Goal: Task Accomplishment & Management: Use online tool/utility

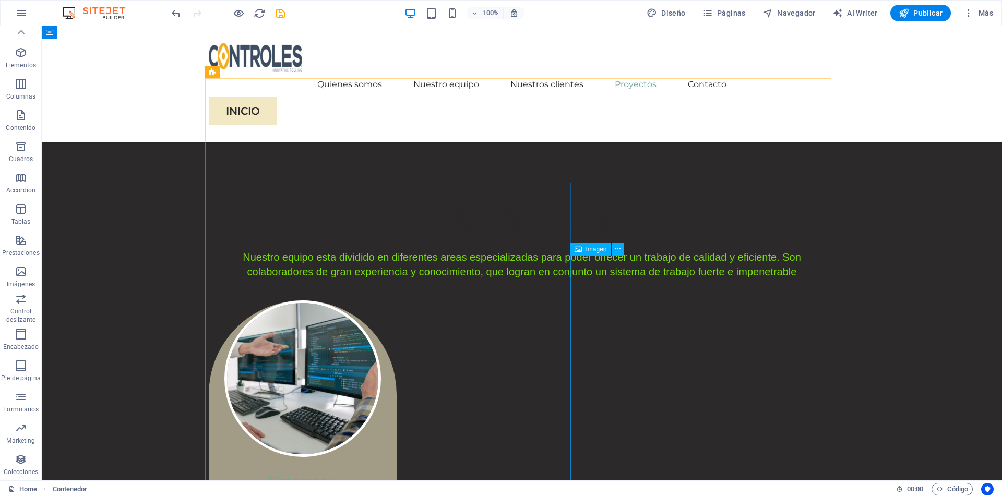
scroll to position [2036, 0]
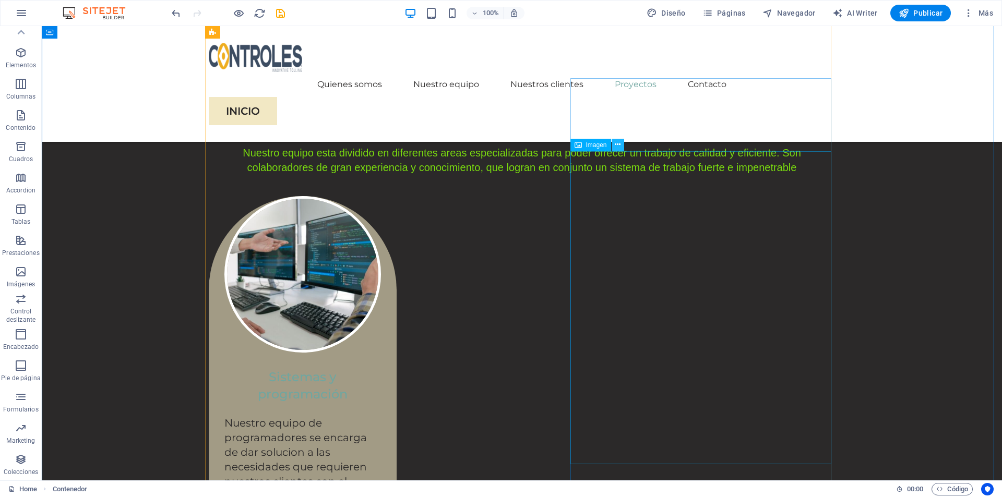
click at [619, 146] on icon at bounding box center [618, 144] width 6 height 11
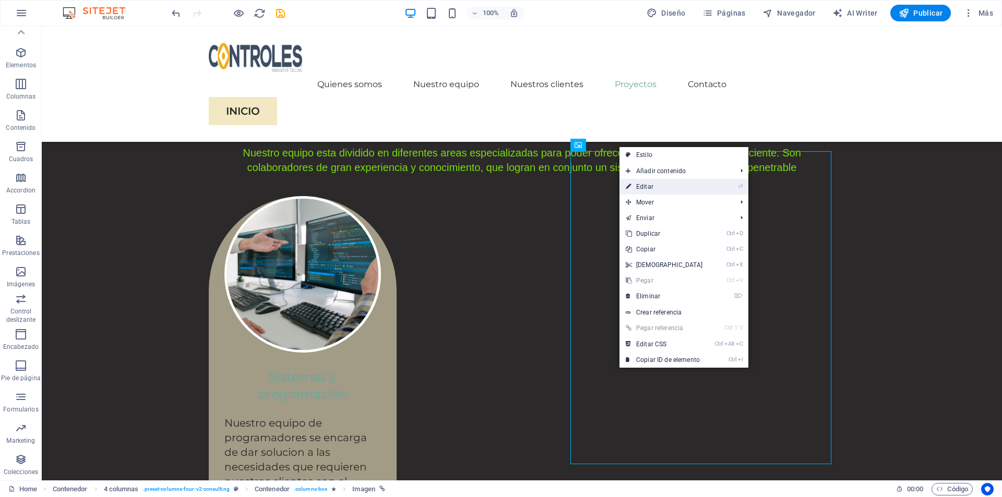
click at [653, 187] on link "⏎ Editar" at bounding box center [665, 187] width 90 height 16
select select "%"
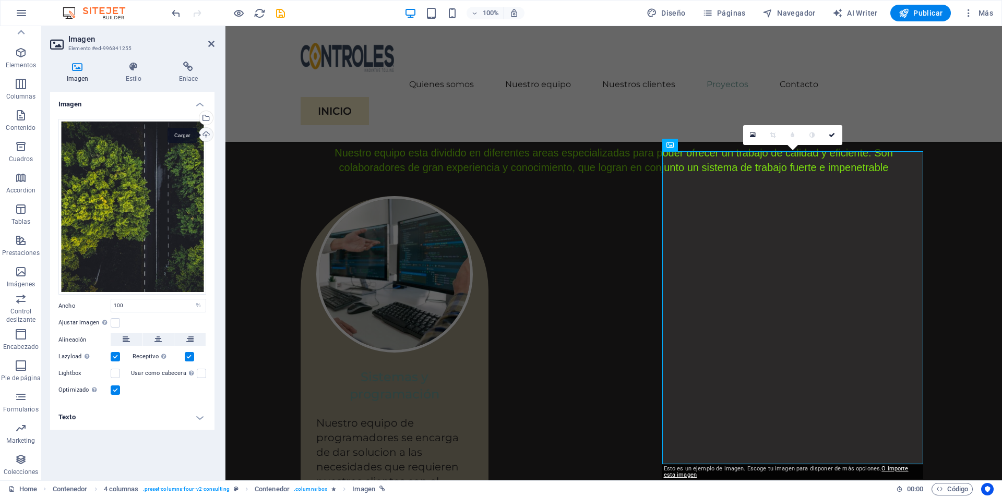
click at [206, 135] on div "Cargar" at bounding box center [205, 136] width 16 height 16
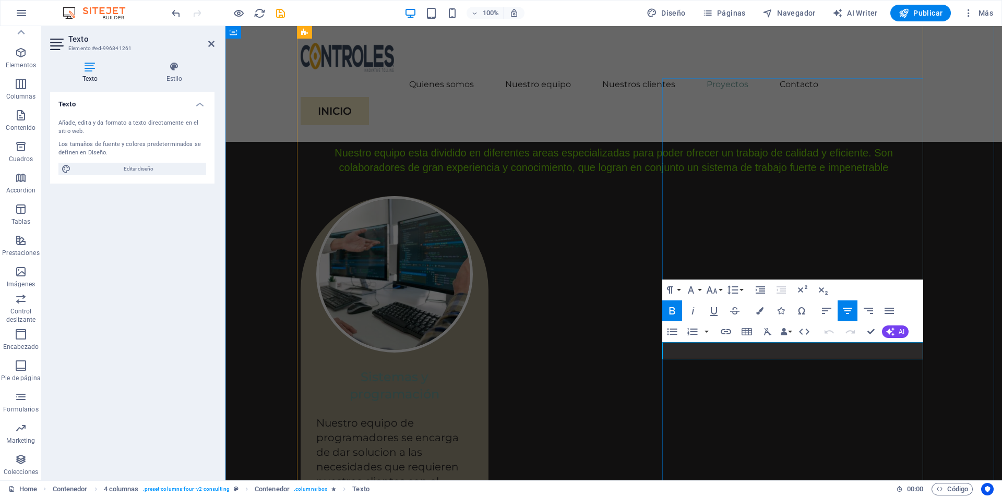
drag, startPoint x: 902, startPoint y: 347, endPoint x: 683, endPoint y: 355, distance: 218.4
drag, startPoint x: 839, startPoint y: 349, endPoint x: 668, endPoint y: 364, distance: 171.4
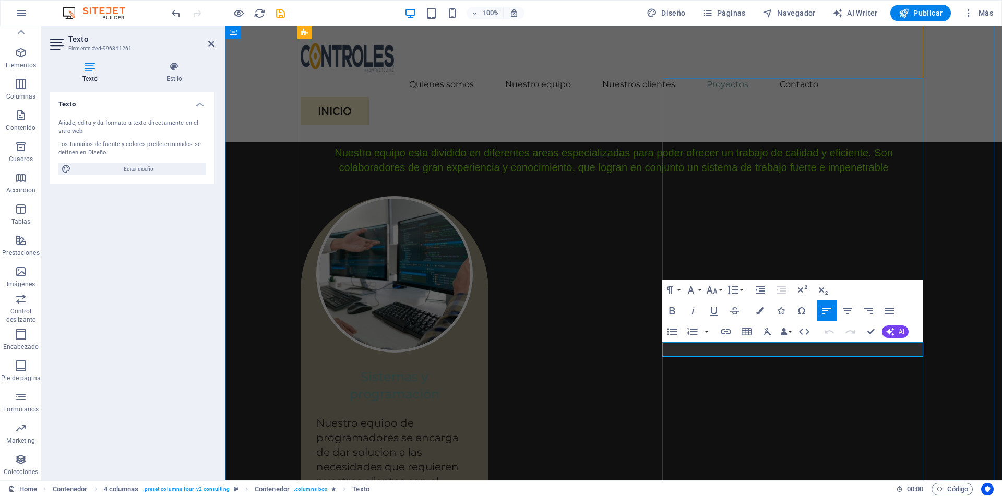
drag, startPoint x: 825, startPoint y: 349, endPoint x: 654, endPoint y: 349, distance: 171.2
click at [852, 311] on icon "button" at bounding box center [847, 311] width 13 height 13
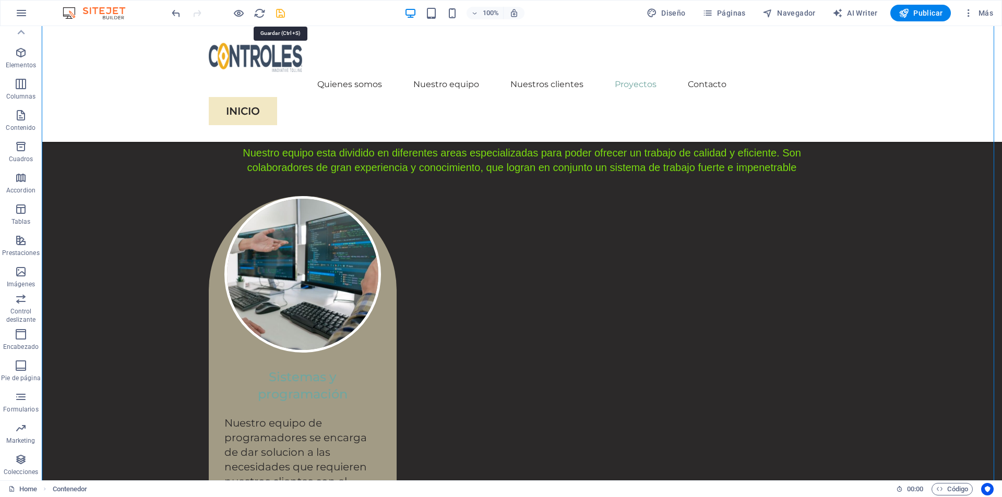
click at [278, 16] on icon "save" at bounding box center [281, 13] width 12 height 12
checkbox input "false"
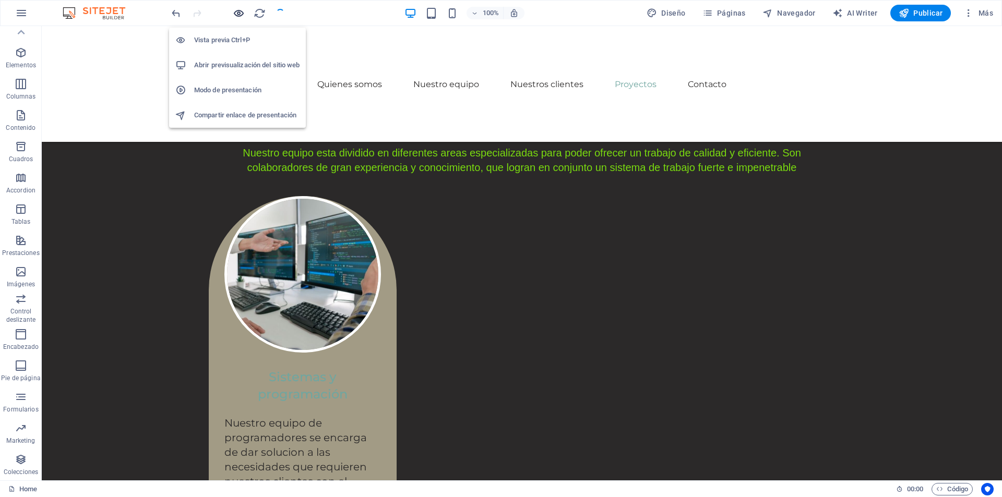
click at [236, 12] on icon "button" at bounding box center [239, 13] width 12 height 12
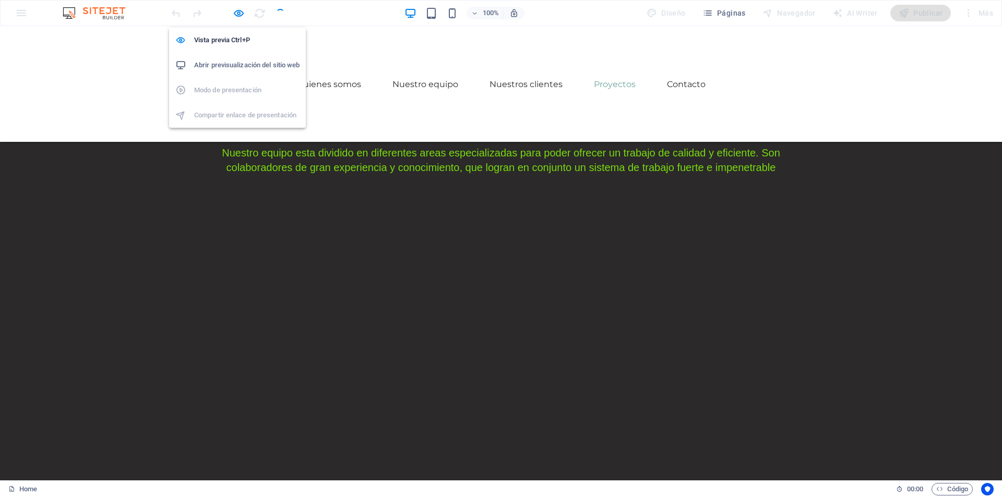
click at [246, 64] on h6 "Abrir previsualización del sitio web" at bounding box center [246, 65] width 105 height 13
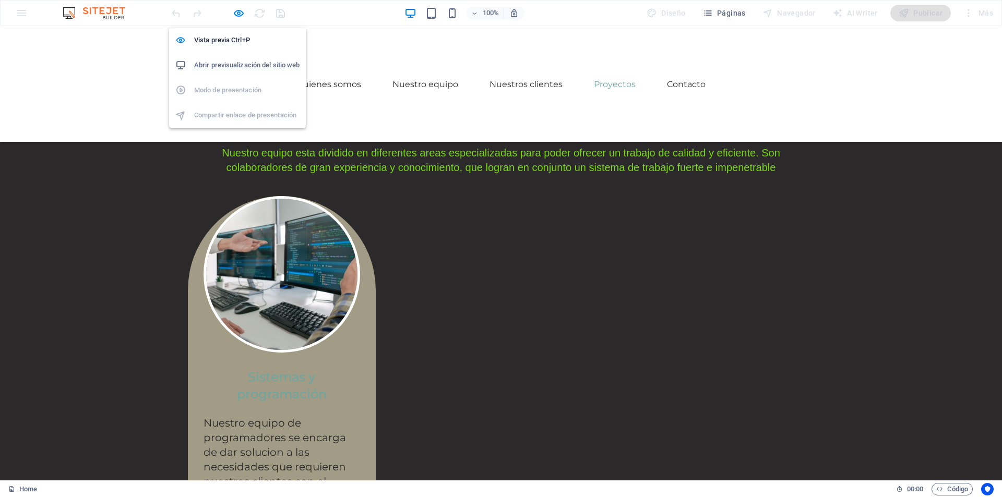
click at [246, 63] on h6 "Abrir previsualización del sitio web" at bounding box center [246, 65] width 105 height 13
